Goal: Task Accomplishment & Management: Complete application form

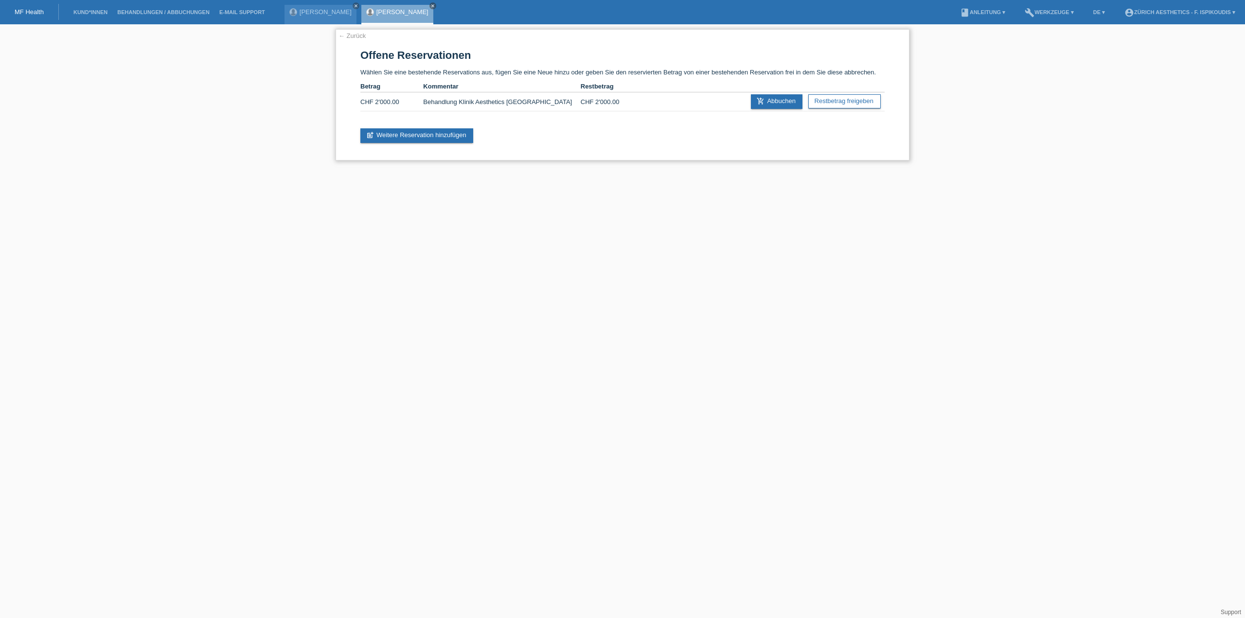
click at [362, 36] on link "← Zurück" at bounding box center [351, 35] width 27 height 7
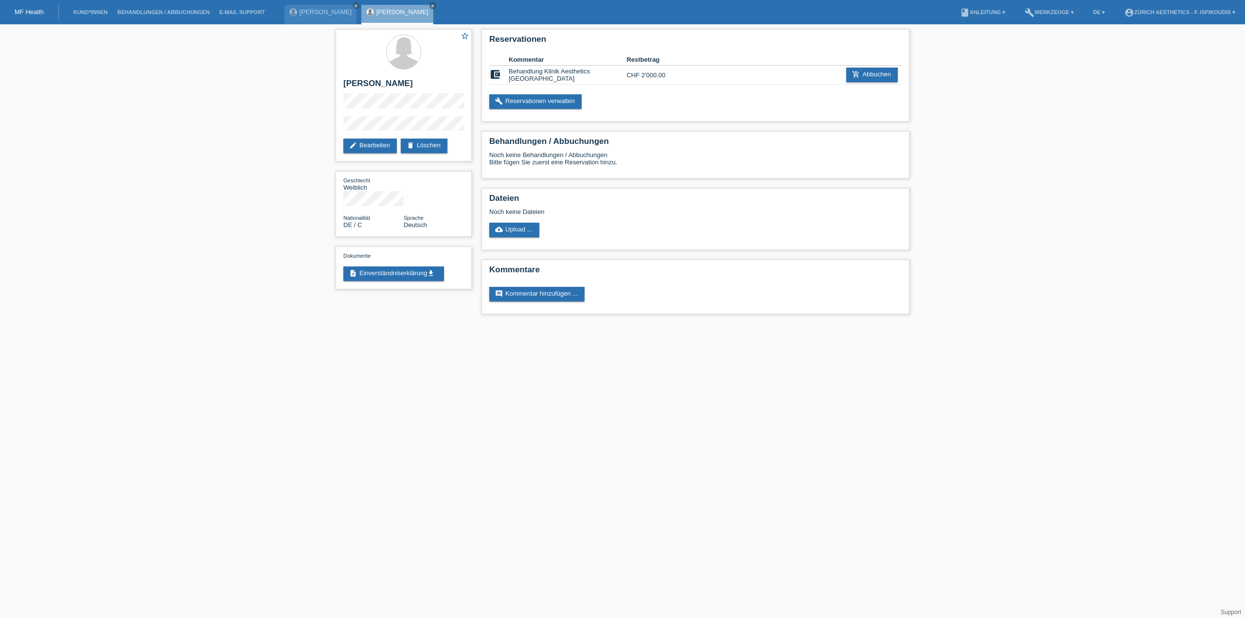
click at [86, 16] on li "Kund*innen" at bounding box center [91, 12] width 44 height 25
click at [88, 12] on link "Kund*innen" at bounding box center [91, 12] width 44 height 6
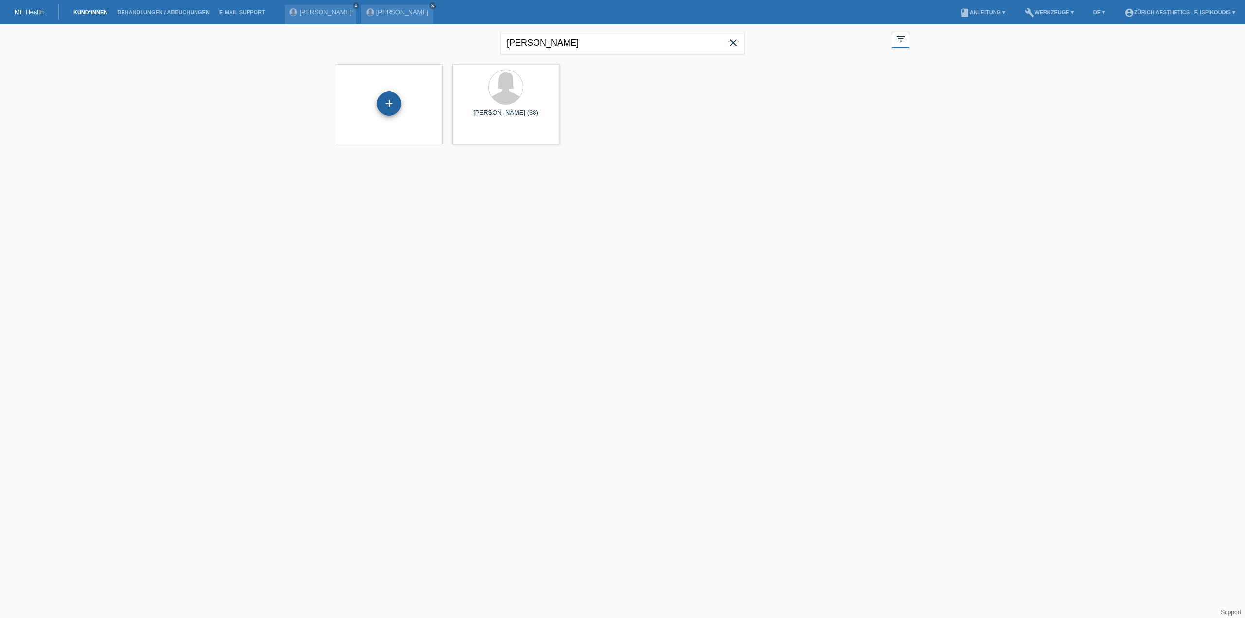
click at [393, 104] on div "+" at bounding box center [389, 103] width 24 height 24
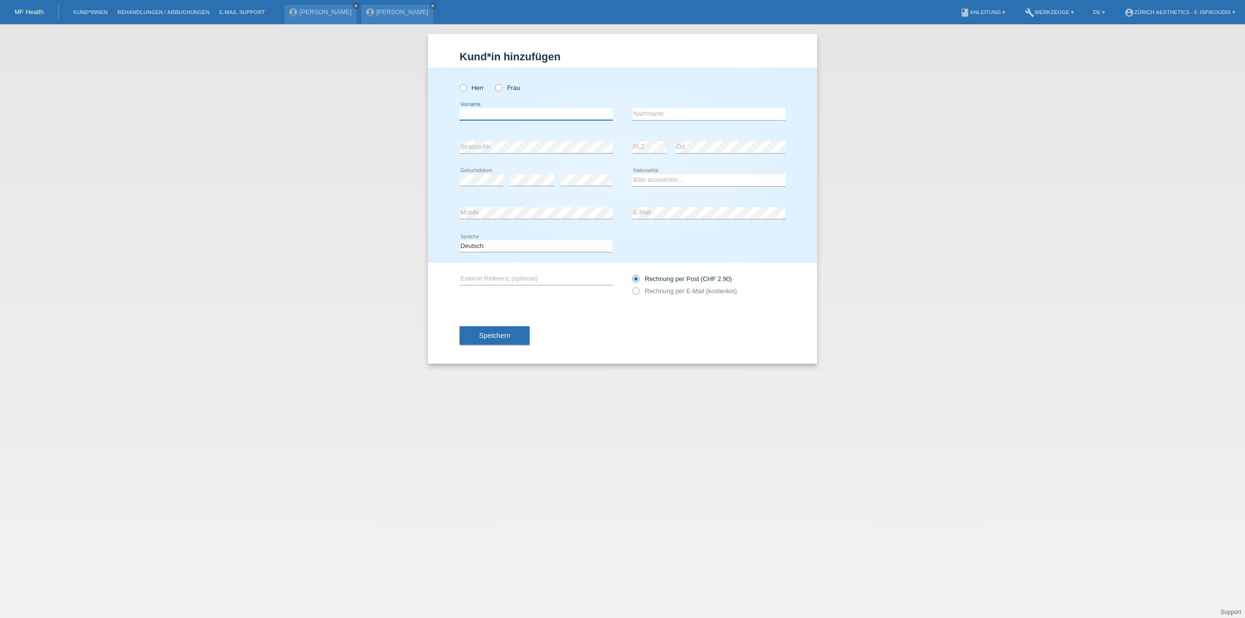
click at [547, 112] on input "text" at bounding box center [535, 114] width 153 height 12
drag, startPoint x: 477, startPoint y: 87, endPoint x: 400, endPoint y: 50, distance: 86.3
click at [478, 87] on label "Herr" at bounding box center [471, 87] width 24 height 7
click at [466, 87] on input "Herr" at bounding box center [462, 87] width 6 height 6
radio input "true"
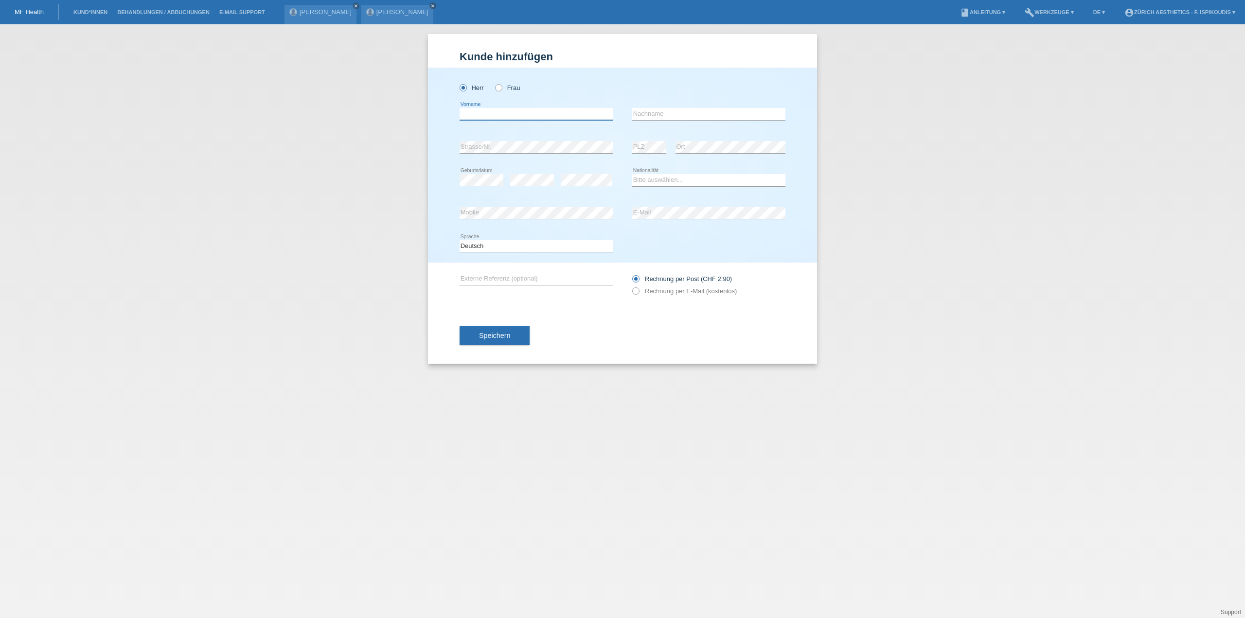
click at [499, 114] on input "text" at bounding box center [535, 114] width 153 height 12
type input "Hosaini"
type input "Morteza"
click at [475, 174] on div "error Geburtsdatum" at bounding box center [481, 180] width 44 height 33
click at [665, 178] on select "Bitte auswählen... Schweiz Deutschland Liechtenstein Österreich ------------ Af…" at bounding box center [708, 180] width 153 height 12
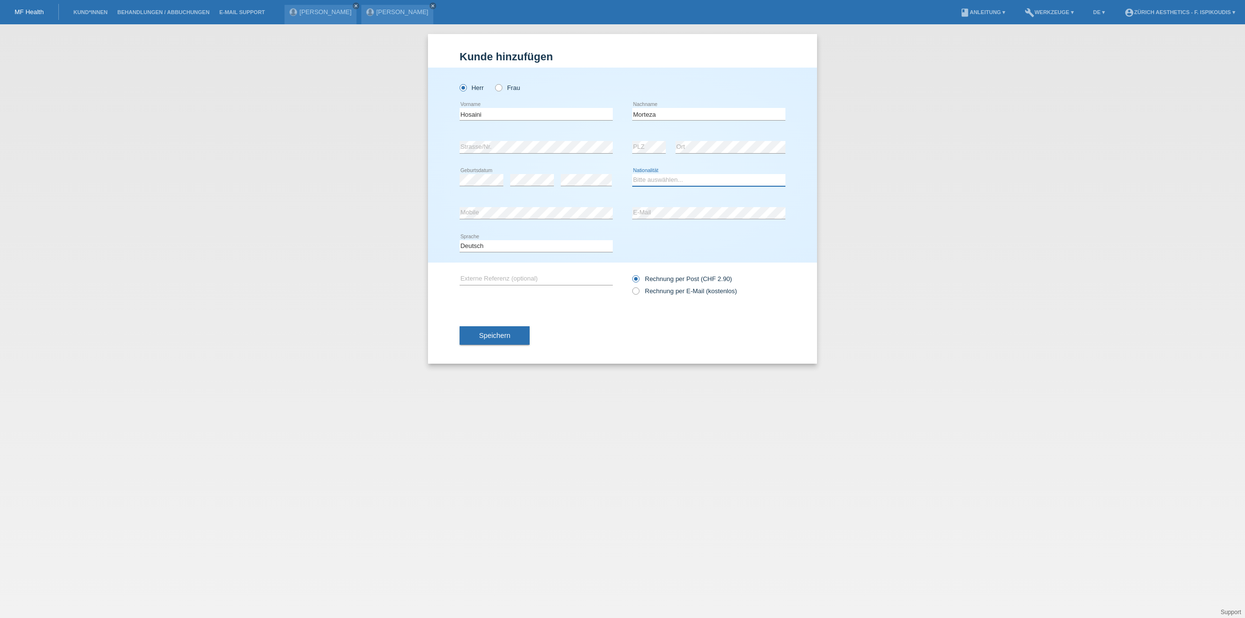
select select "AF"
click at [632, 174] on select "Bitte auswählen... Schweiz Deutschland Liechtenstein Österreich ------------ Af…" at bounding box center [708, 180] width 153 height 12
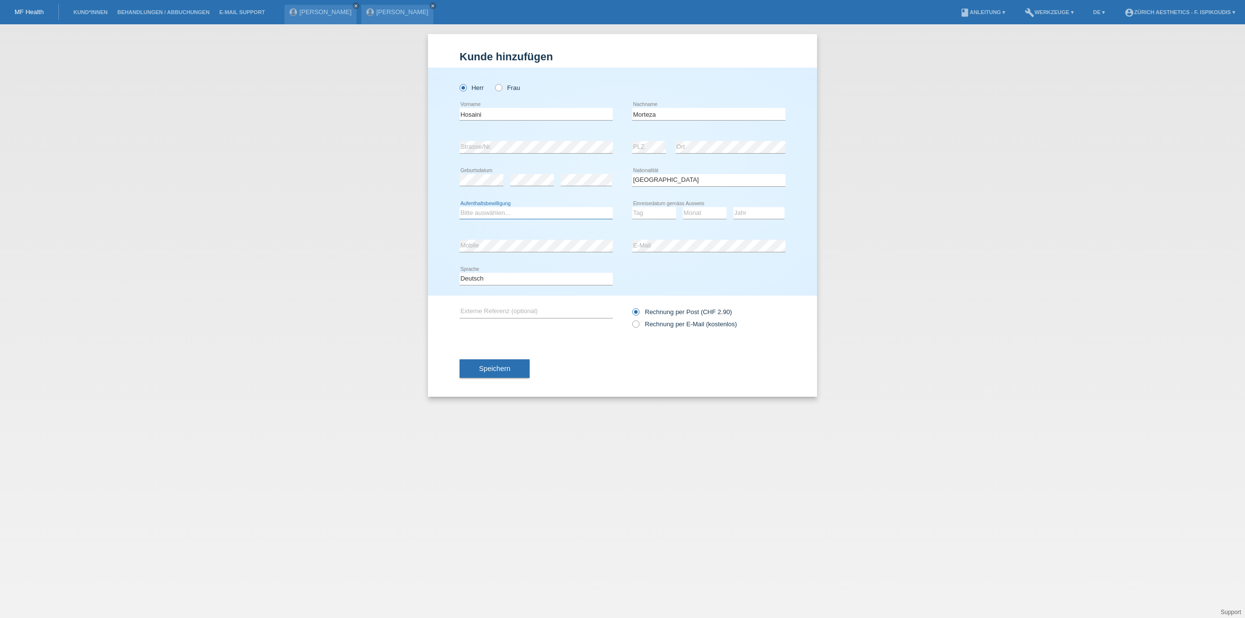
click at [547, 209] on select "Bitte auswählen... C B B - Flüchtlingsstatus Andere" at bounding box center [535, 213] width 153 height 12
select select "B"
click at [459, 207] on select "Bitte auswählen... C B B - Flüchtlingsstatus Andere" at bounding box center [535, 213] width 153 height 12
drag, startPoint x: 643, startPoint y: 214, endPoint x: 652, endPoint y: 217, distance: 8.8
click at [644, 214] on select "Tag 01 02 03 04 05 06 07 08 09 10 11" at bounding box center [654, 213] width 44 height 12
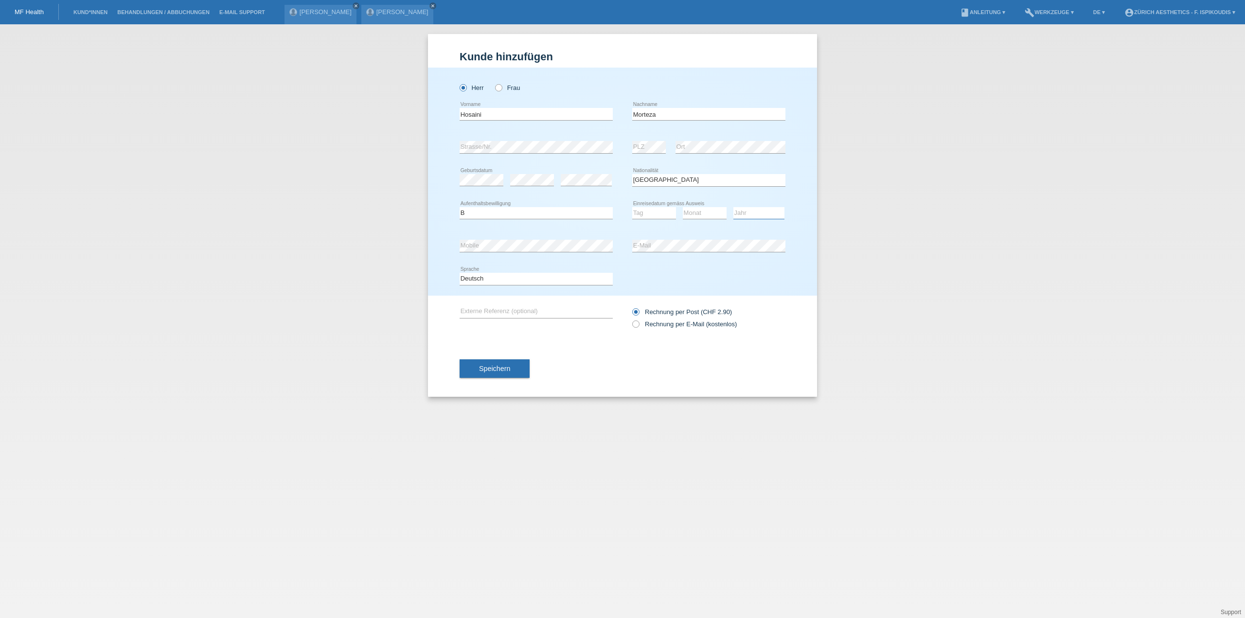
click at [756, 213] on select "Jahr 2025 2024 2023 2022 2021 2020 2019 2018 2017 2016 2015 2014 2013 2012 2011…" at bounding box center [758, 213] width 51 height 12
select select "2011"
click at [733, 207] on select "Jahr 2025 2024 2023 2022 2021 2020 2019 2018 2017 2016 2015 2014 2013 2012 2011…" at bounding box center [758, 213] width 51 height 12
click at [666, 212] on select "Tag 01 02 03 04 05 06 07 08 09 10 11" at bounding box center [654, 213] width 44 height 12
select select "05"
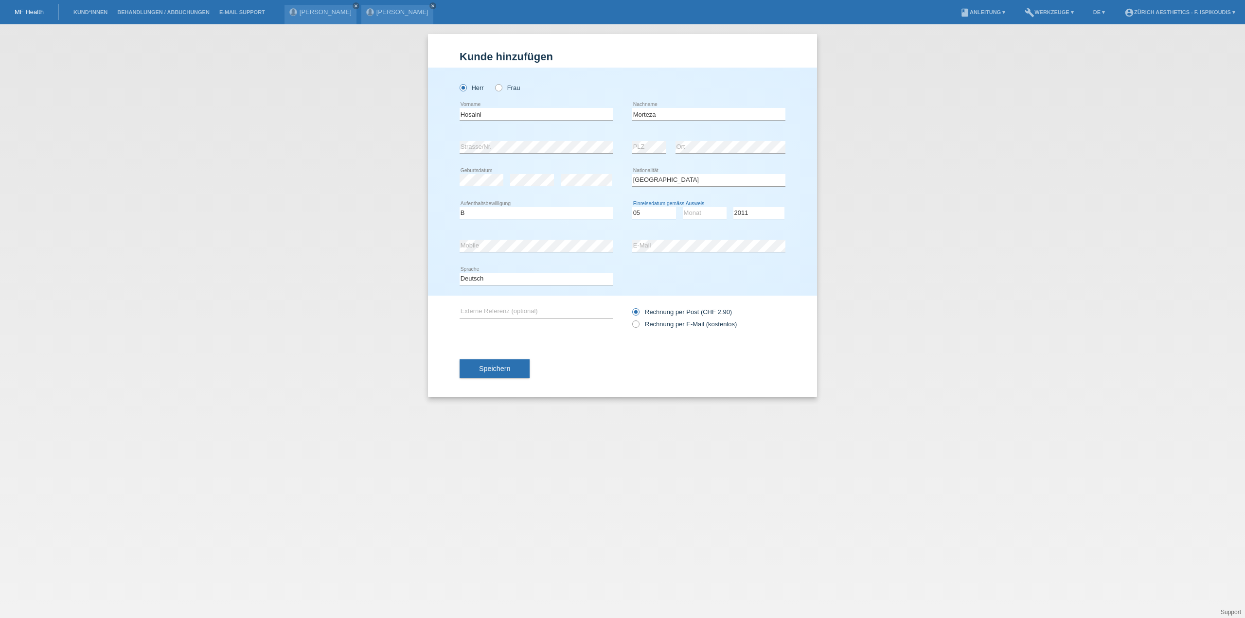
click at [632, 207] on select "Tag 01 02 03 04 05 06 07 08 09 10 11" at bounding box center [654, 213] width 44 height 12
click at [694, 212] on div "Monat 01 02 03 04 05 06 07 08 09 10 11 12 error" at bounding box center [705, 213] width 44 height 12
drag, startPoint x: 694, startPoint y: 212, endPoint x: 695, endPoint y: 218, distance: 5.4
click at [695, 212] on select "Monat 01 02 03 04 05 06 07 08 09 10 11" at bounding box center [705, 213] width 44 height 12
select select "05"
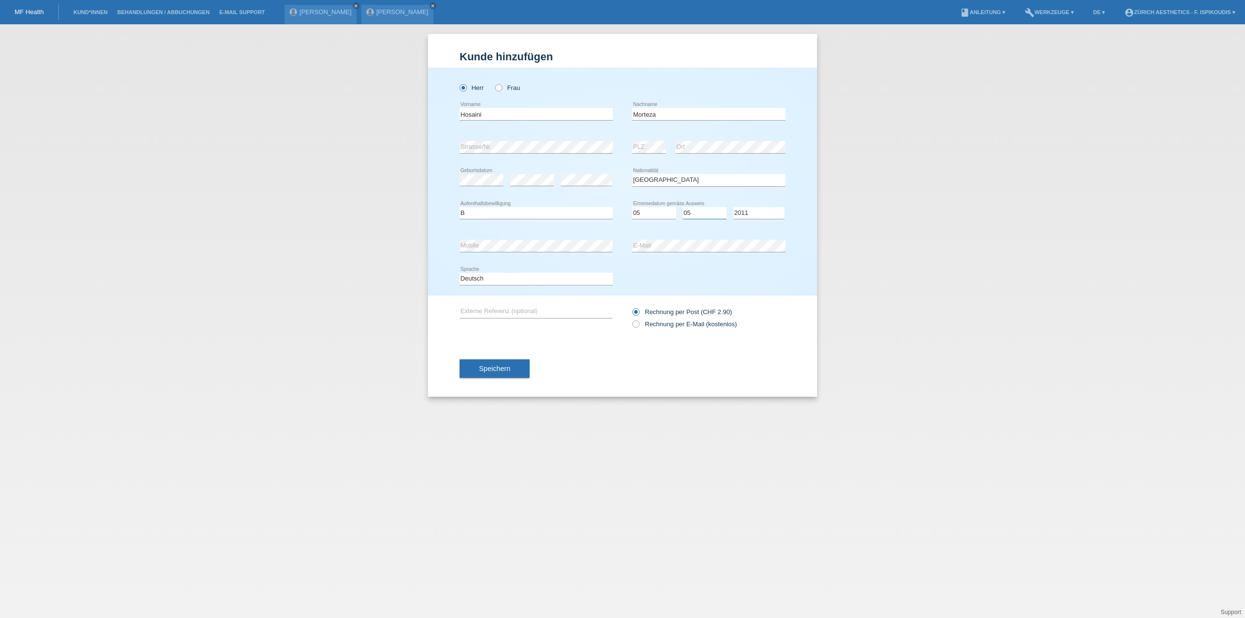
click at [683, 207] on select "Monat 01 02 03 04 05 06 07 08 09 10 11" at bounding box center [705, 213] width 44 height 12
click at [653, 323] on label "Rechnung per E-Mail (kostenlos)" at bounding box center [684, 323] width 105 height 7
click at [638, 323] on input "Rechnung per E-Mail (kostenlos)" at bounding box center [635, 326] width 6 height 12
radio input "true"
click at [495, 369] on span "Speichern" at bounding box center [494, 369] width 31 height 8
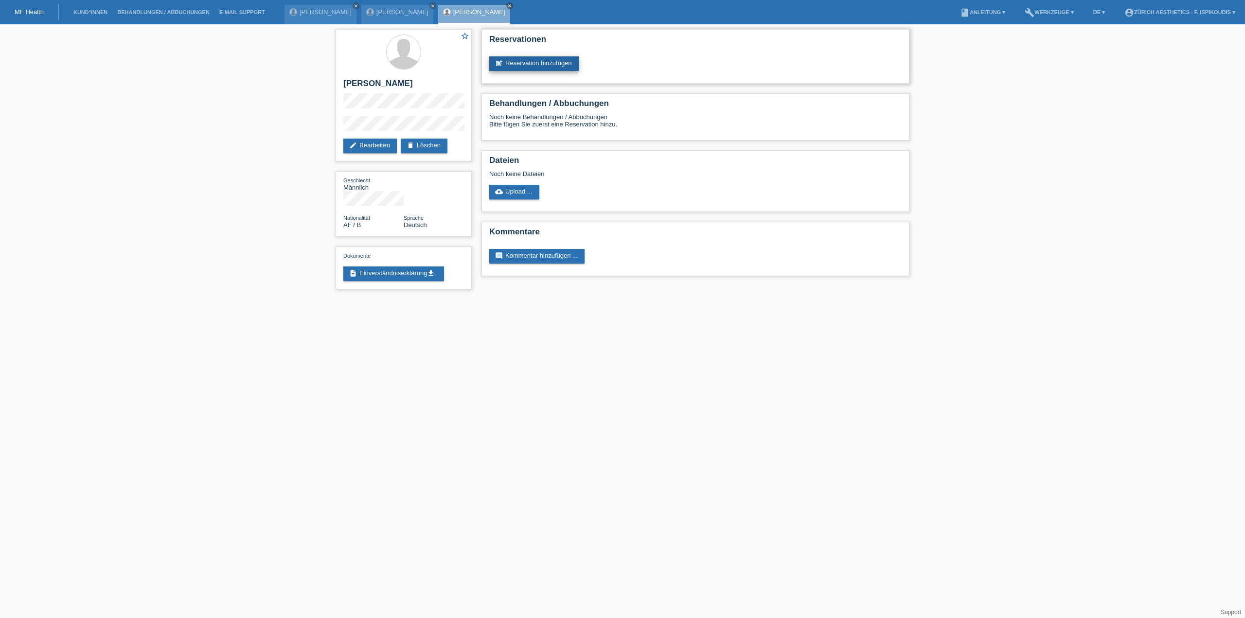
click at [542, 60] on link "post_add Reservation hinzufügen" at bounding box center [533, 63] width 89 height 15
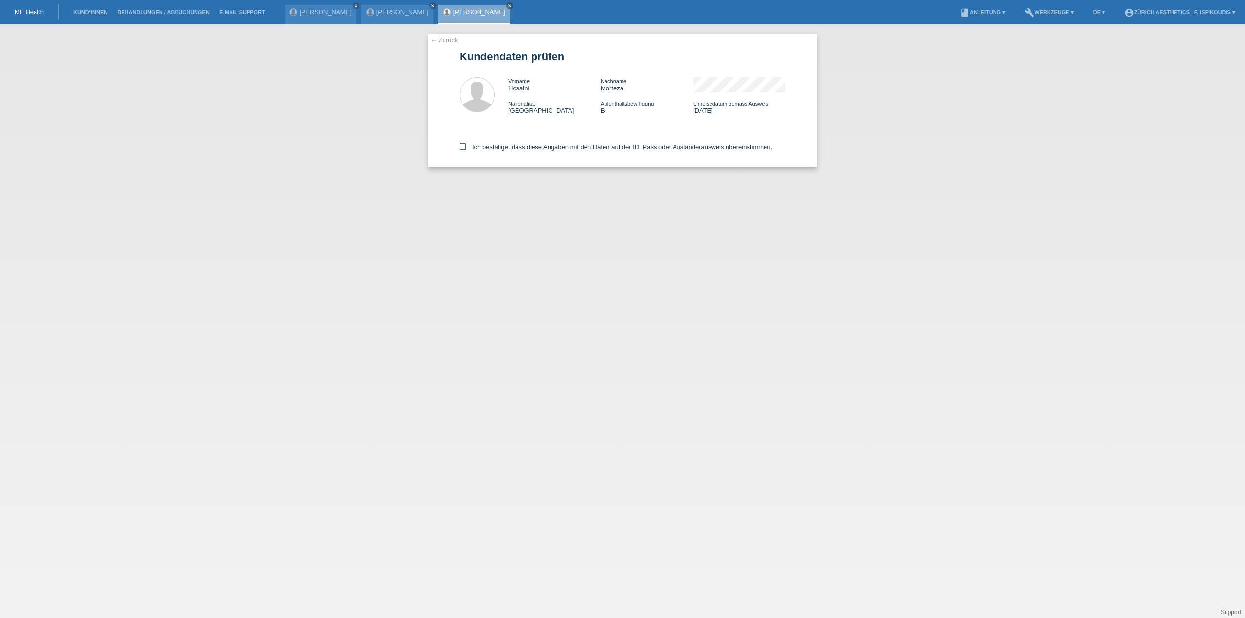
click at [491, 151] on label "Ich bestätige, dass diese Angaben mit den Daten auf der ID, Pass oder Ausländer…" at bounding box center [615, 146] width 313 height 7
click at [466, 150] on input "Ich bestätige, dass diese Angaben mit den Daten auf der ID, Pass oder Ausländer…" at bounding box center [462, 146] width 6 height 6
checkbox input "true"
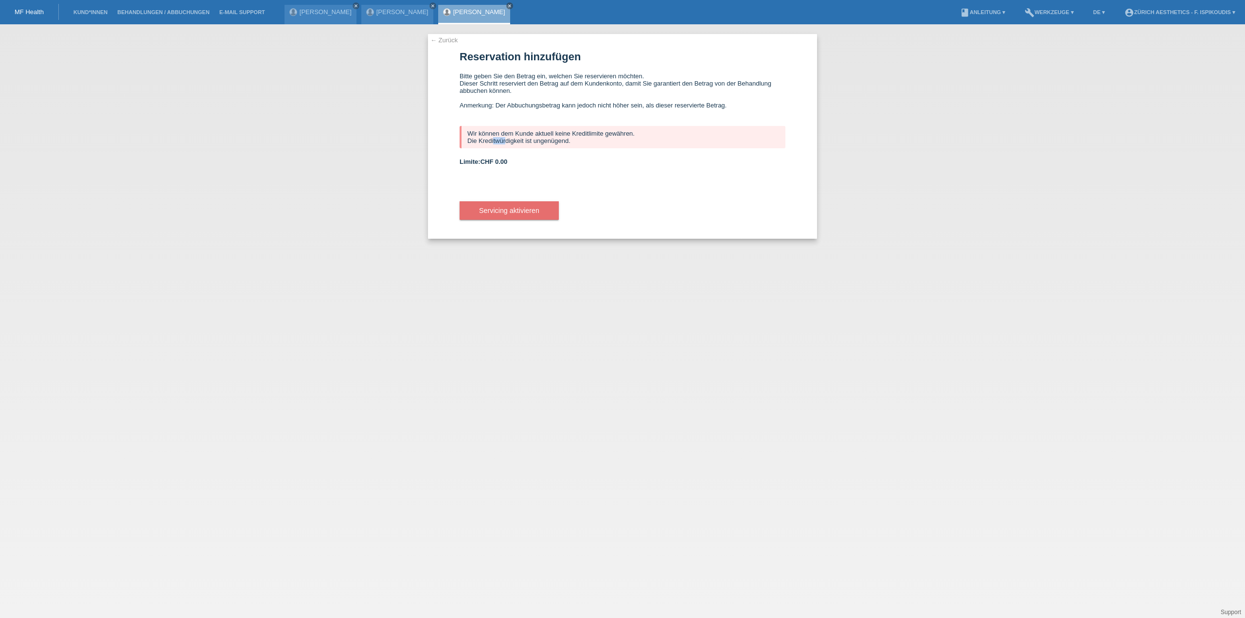
drag, startPoint x: 518, startPoint y: 140, endPoint x: 554, endPoint y: 139, distance: 36.0
click at [548, 139] on div "Wir können dem Kunde aktuell keine Kreditlimite gewähren. Die Kreditwürdigkeit …" at bounding box center [622, 137] width 326 height 22
click at [553, 130] on div "Wir können dem Kunde aktuell keine Kreditlimite gewähren. Die Kreditwürdigkeit …" at bounding box center [622, 137] width 326 height 22
drag, startPoint x: 548, startPoint y: 142, endPoint x: 468, endPoint y: 147, distance: 79.9
click at [468, 147] on div "Wir können dem Kunde aktuell keine Kreditlimite gewähren. Die Kreditwürdigkeit …" at bounding box center [622, 137] width 326 height 22
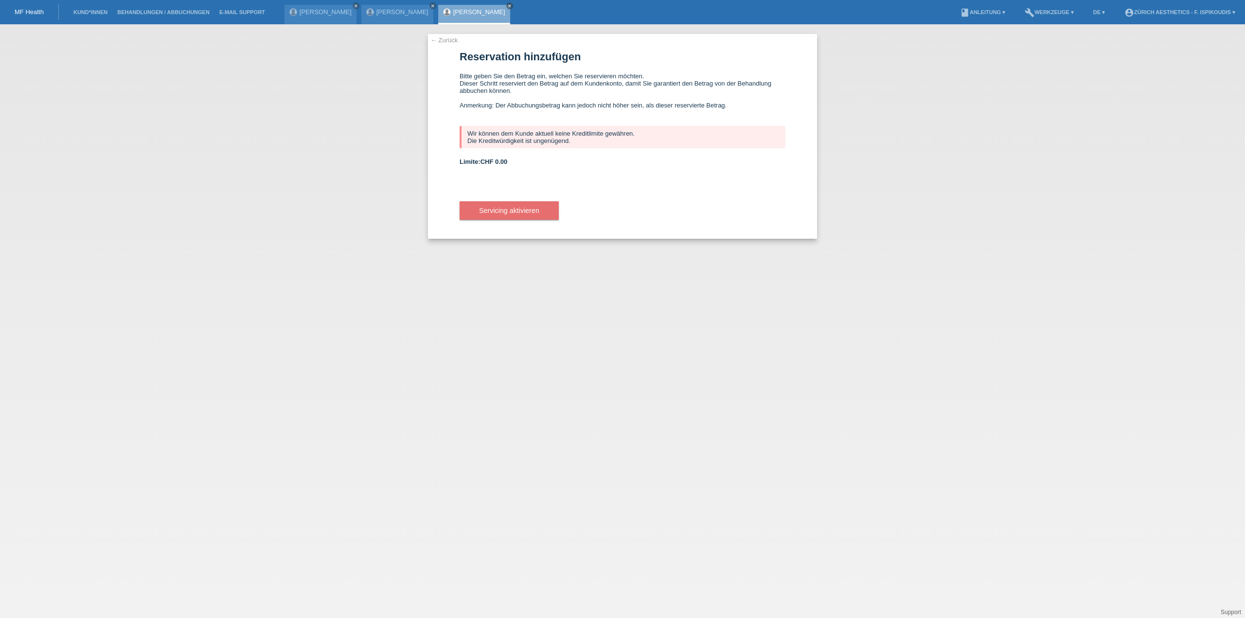
click at [581, 153] on form "Reservation hinzufügen Bitte geben Sie den Betrag ein, welchen Sie reservieren …" at bounding box center [622, 145] width 326 height 188
